Goal: Navigation & Orientation: Find specific page/section

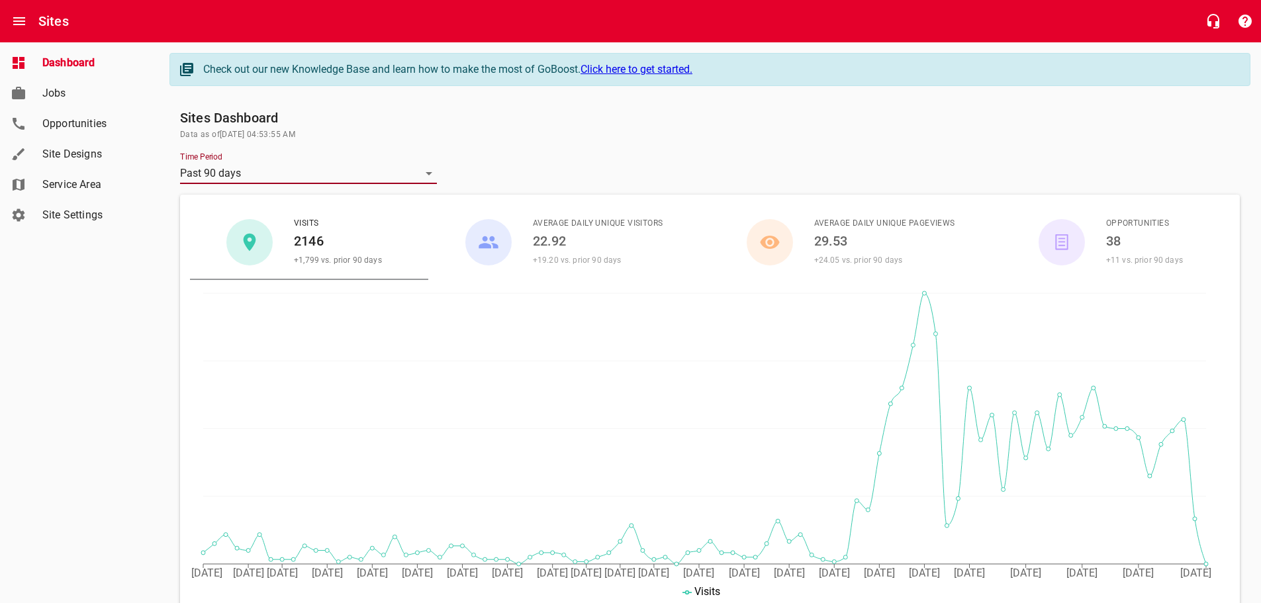
scroll to position [331, 0]
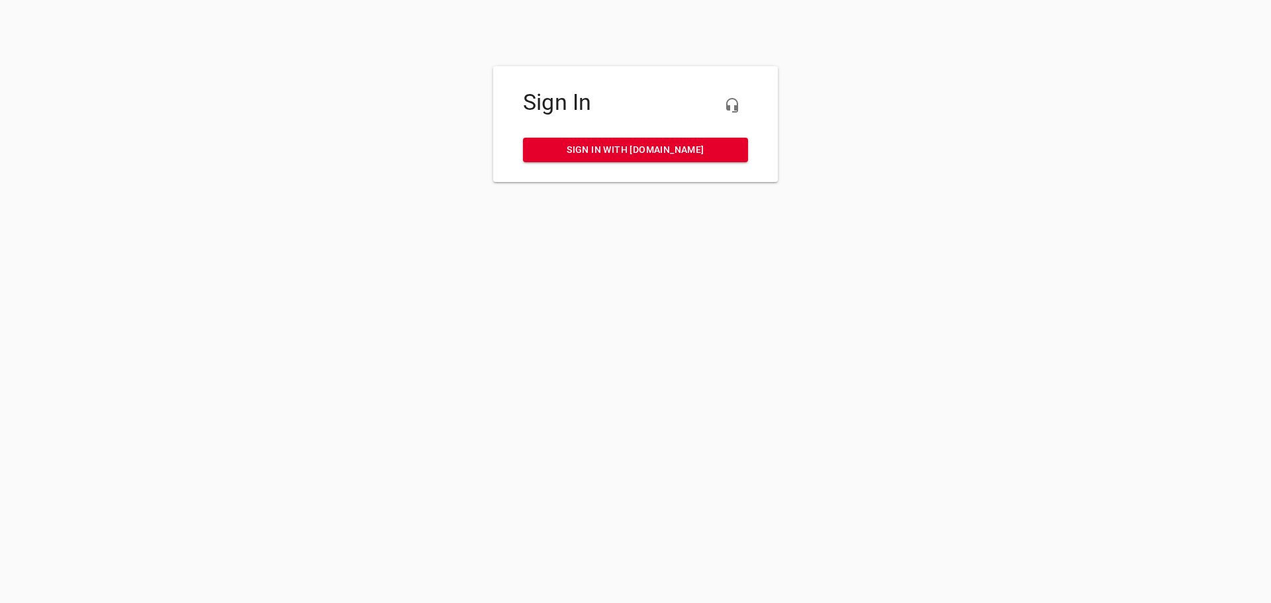
click at [626, 143] on span "Sign in with my.rheem.com" at bounding box center [636, 150] width 204 height 17
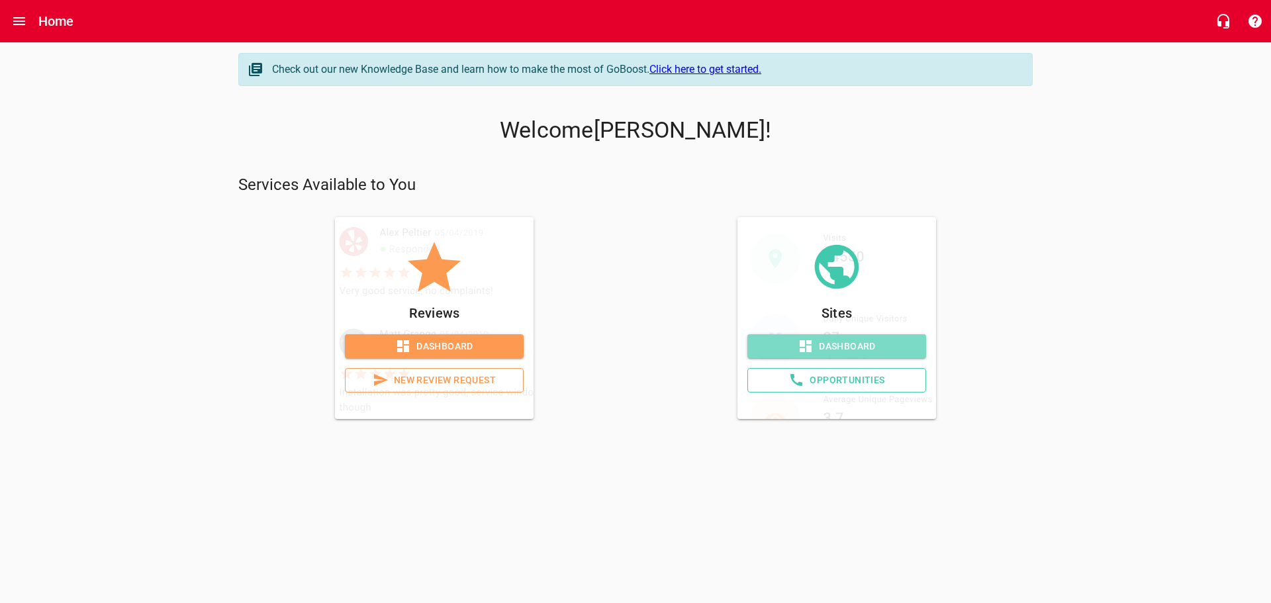
click at [845, 344] on span "Dashboard" at bounding box center [837, 346] width 158 height 17
